Goal: Task Accomplishment & Management: Complete application form

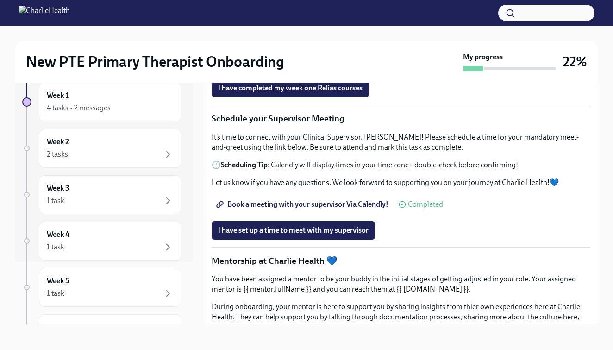
scroll to position [654, 0]
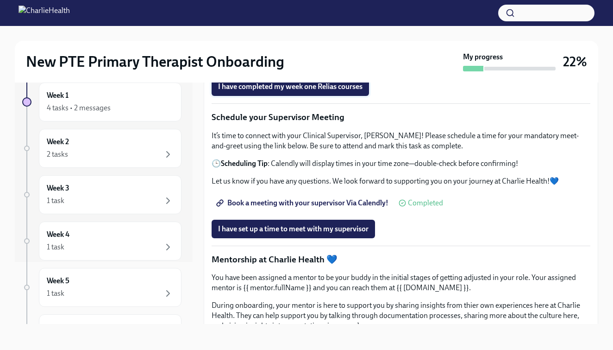
click at [268, 91] on span "I have completed my week one Relias courses" at bounding box center [290, 86] width 145 height 9
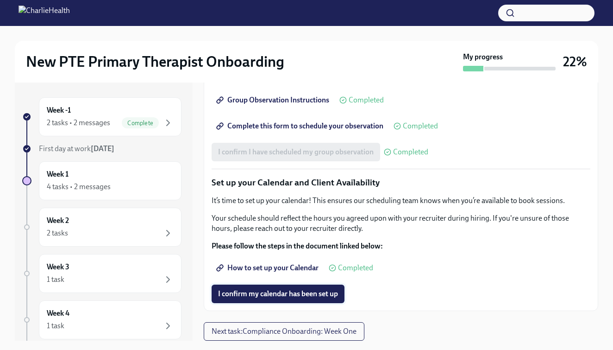
scroll to position [1310, 0]
click at [265, 271] on span "How to set up your Calendar" at bounding box center [268, 267] width 101 height 9
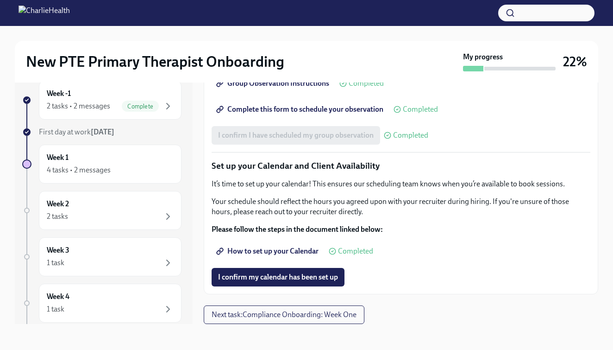
scroll to position [0, 0]
click at [241, 286] on button "I confirm my calendar has been set up" at bounding box center [278, 277] width 133 height 19
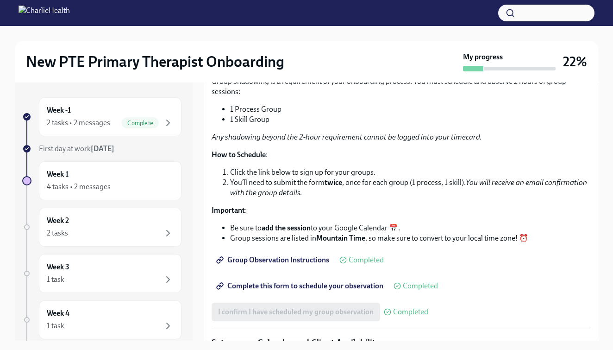
scroll to position [1014, 0]
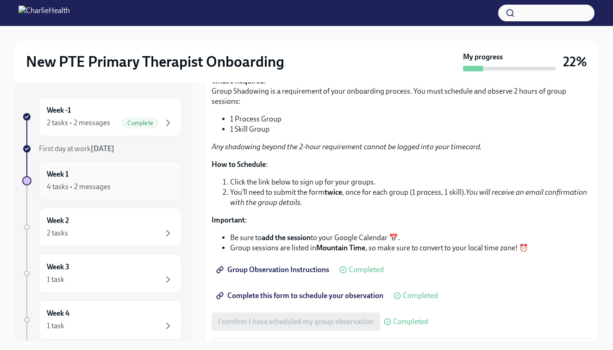
click at [87, 183] on div "4 tasks • 2 messages" at bounding box center [79, 187] width 64 height 10
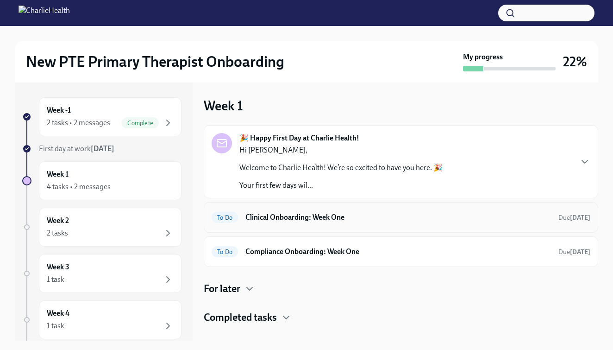
click at [291, 216] on h6 "Clinical Onboarding: Week One" at bounding box center [399, 217] width 306 height 10
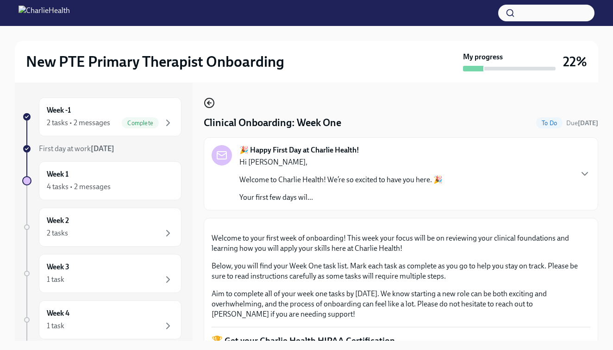
click at [214, 101] on circle "button" at bounding box center [209, 102] width 9 height 9
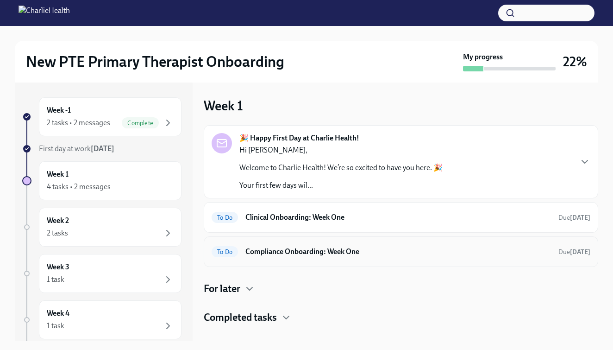
click at [284, 244] on div "To Do Compliance Onboarding: Week One Due [DATE]" at bounding box center [401, 251] width 379 height 15
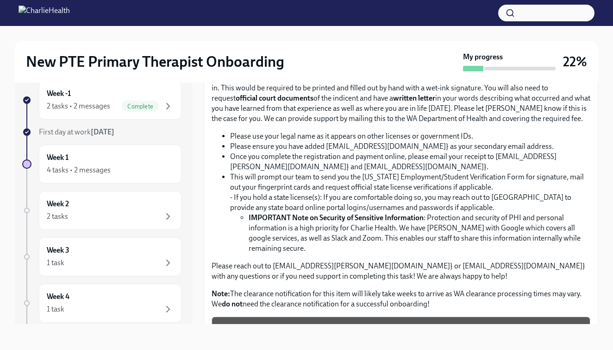
scroll to position [589, 0]
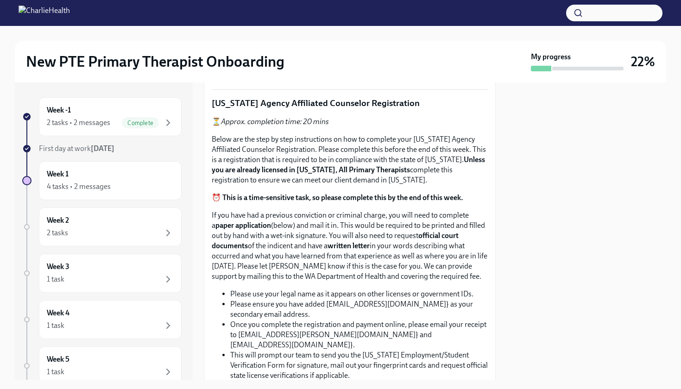
scroll to position [541, 0]
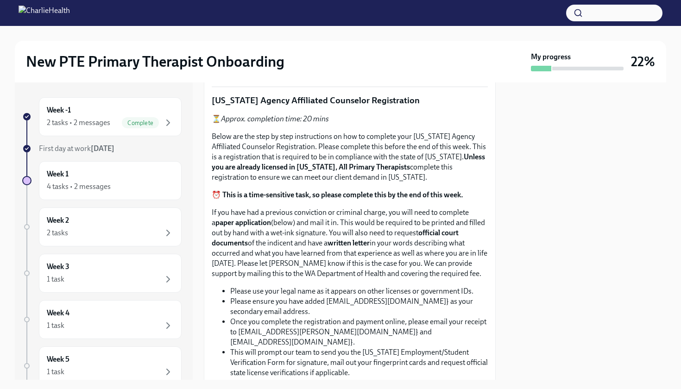
click at [273, 75] on span "Upload CPR/First Aid Training Certificate" at bounding box center [288, 69] width 141 height 9
click at [0, 0] on input "Upload CPR/First Aid Training Certificate" at bounding box center [0, 0] width 0 height 0
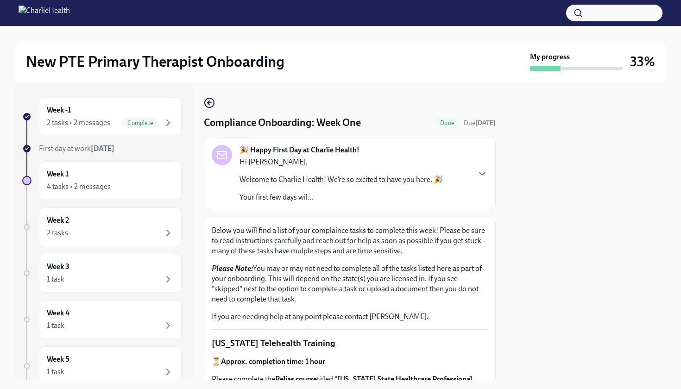
scroll to position [0, 0]
click at [208, 101] on icon "button" at bounding box center [209, 102] width 11 height 11
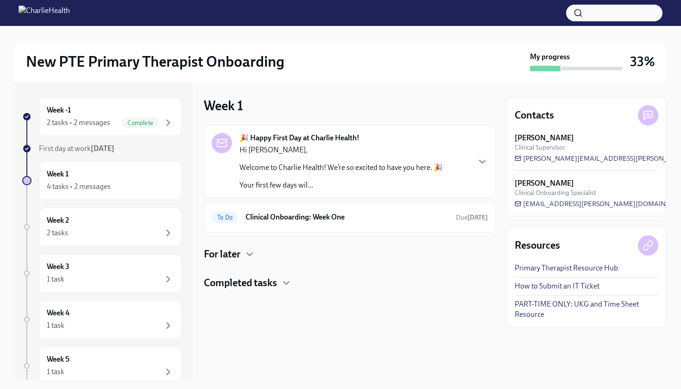
click at [261, 279] on h4 "Completed tasks" at bounding box center [240, 283] width 73 height 14
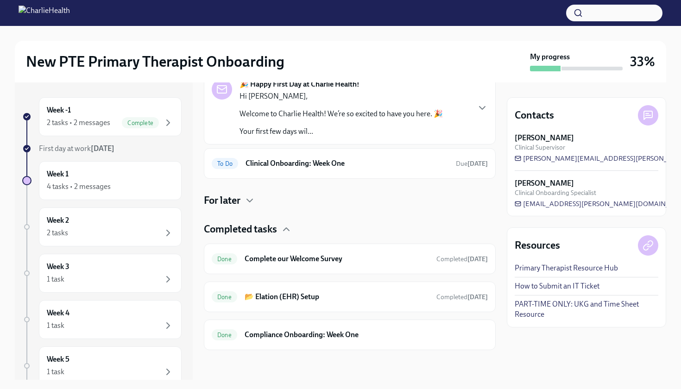
scroll to position [54, 0]
click at [284, 168] on h6 "Clinical Onboarding: Week One" at bounding box center [347, 163] width 203 height 10
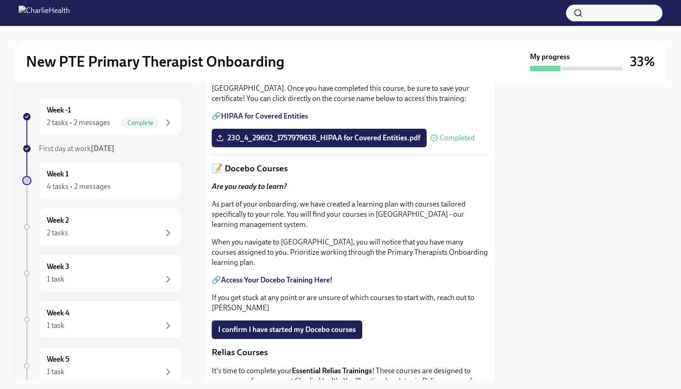
scroll to position [299, 0]
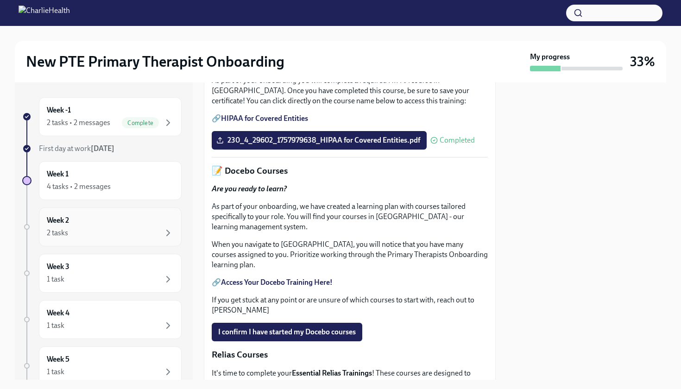
click at [79, 234] on div "2 tasks" at bounding box center [110, 232] width 127 height 11
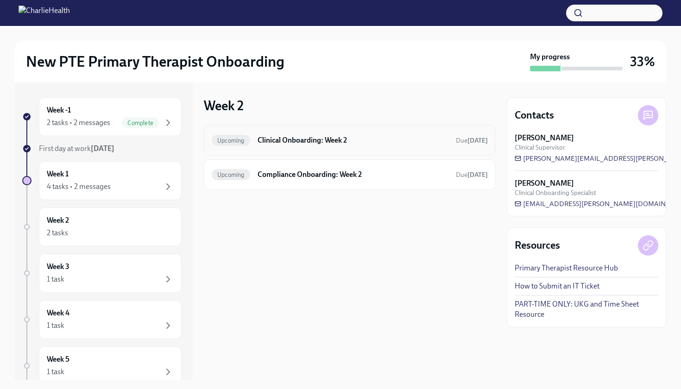
click at [295, 146] on div "Upcoming Clinical Onboarding: Week 2 Due [DATE]" at bounding box center [350, 140] width 276 height 15
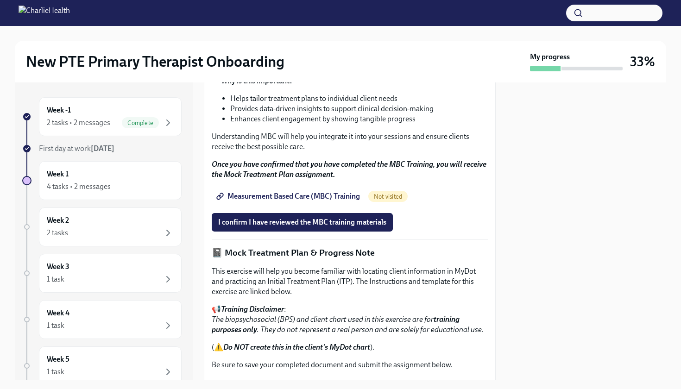
scroll to position [185, 0]
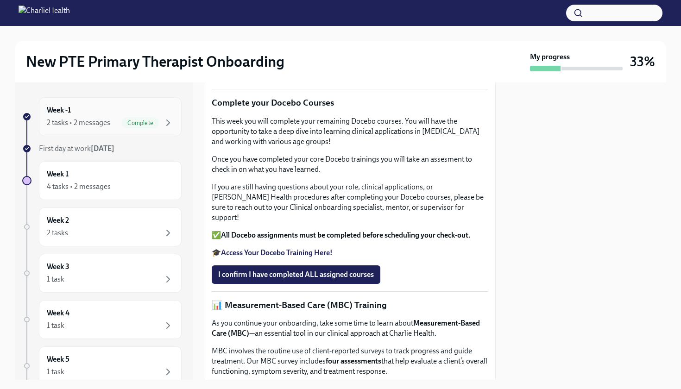
click at [86, 124] on div "2 tasks • 2 messages" at bounding box center [78, 123] width 63 height 10
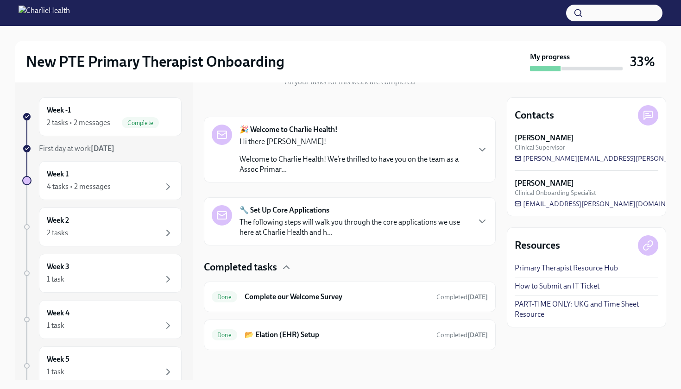
scroll to position [119, 0]
click at [378, 226] on p "The following steps will walk you through the core applications we use here at …" at bounding box center [355, 227] width 230 height 20
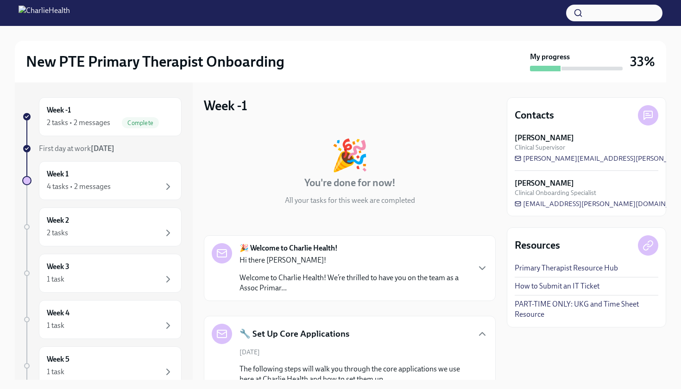
scroll to position [0, 0]
click at [477, 334] on icon "button" at bounding box center [482, 333] width 11 height 11
